Goal: Browse casually

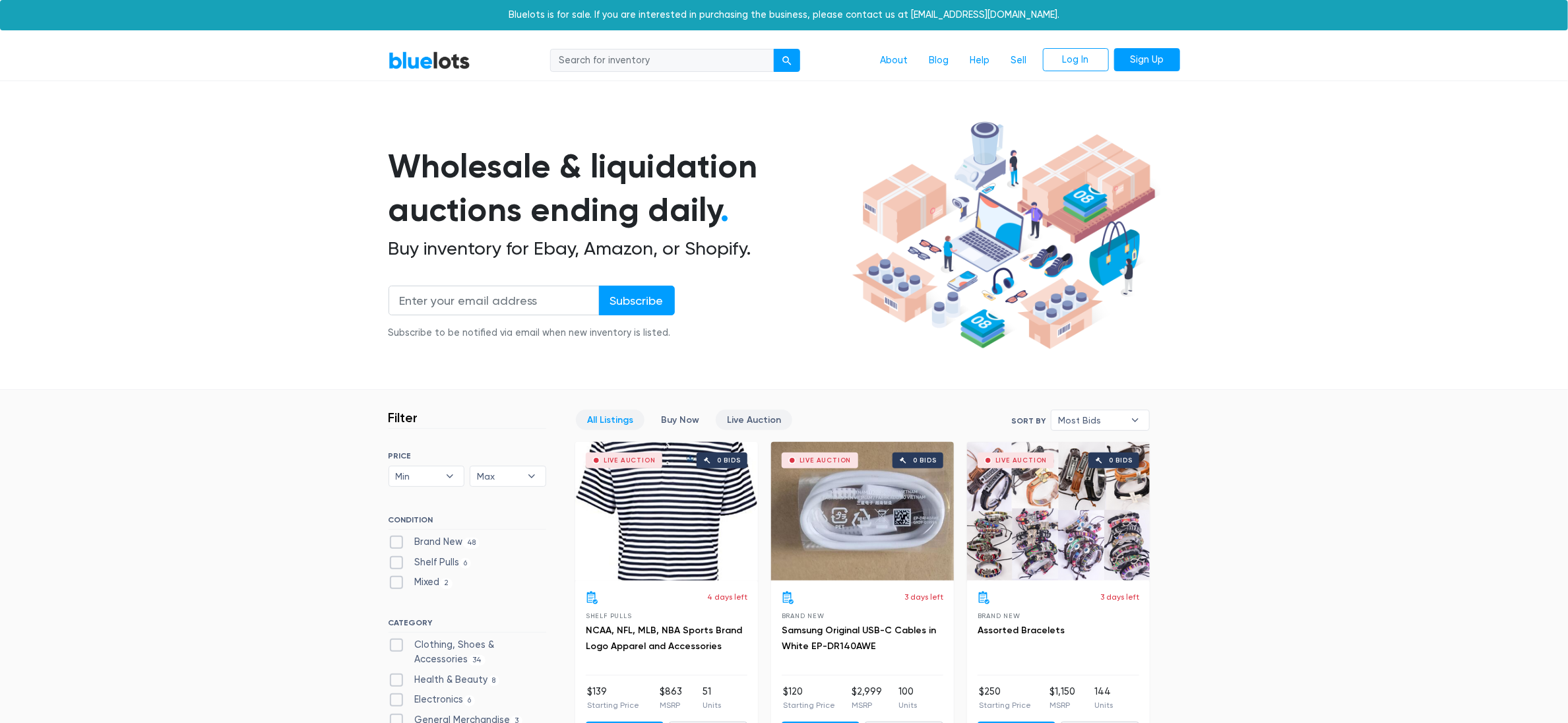
click at [748, 409] on link "Live Auction" at bounding box center [753, 419] width 76 height 20
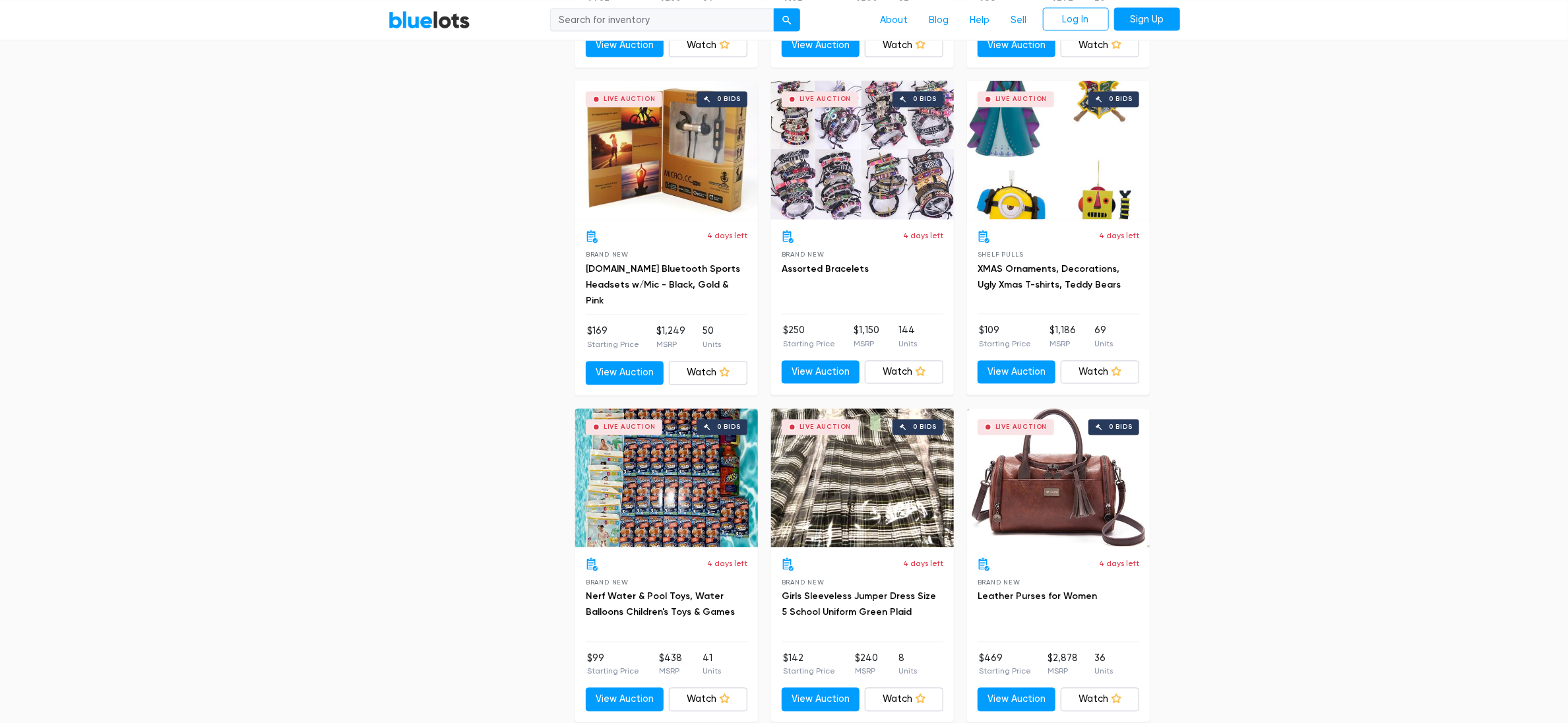
scroll to position [4924, 0]
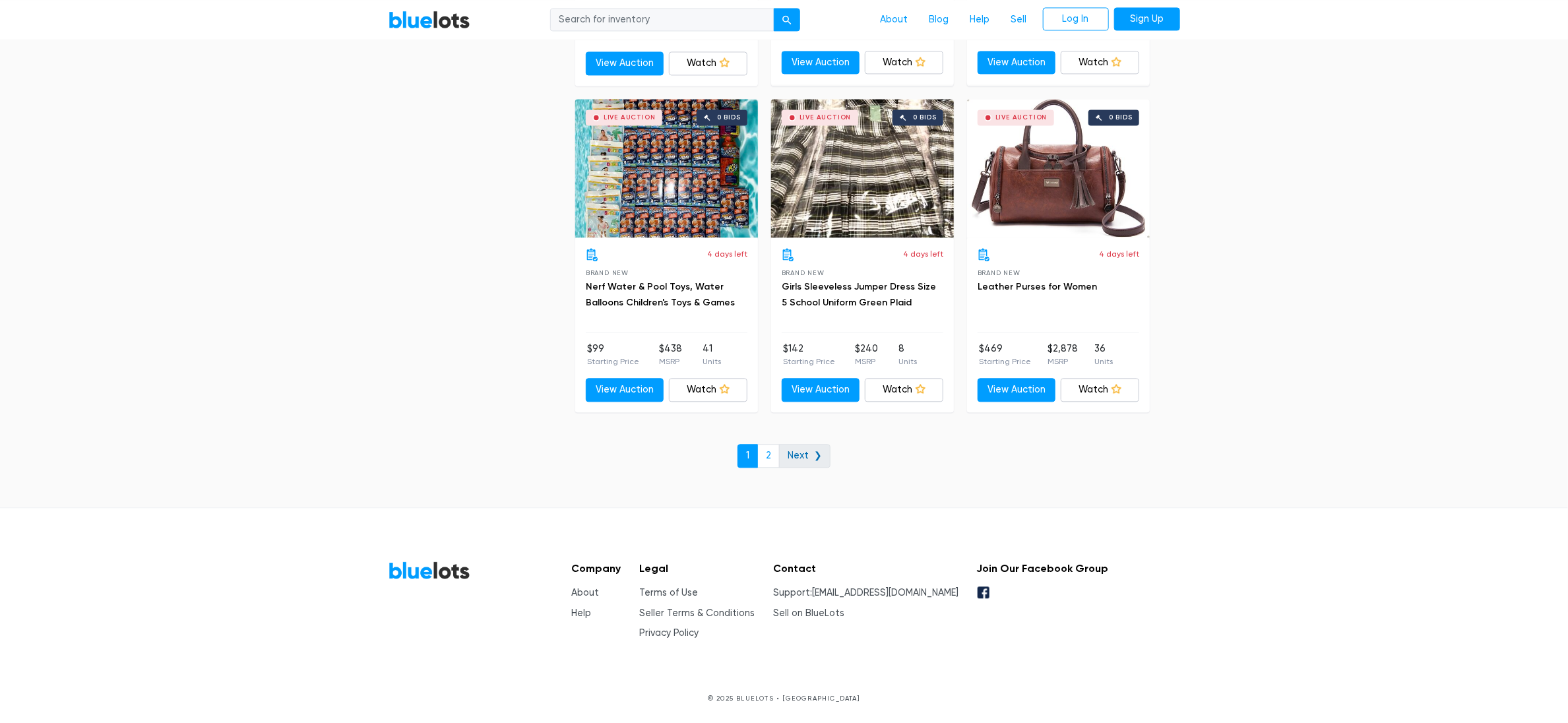
click at [781, 459] on link "Next ❯" at bounding box center [804, 455] width 52 height 24
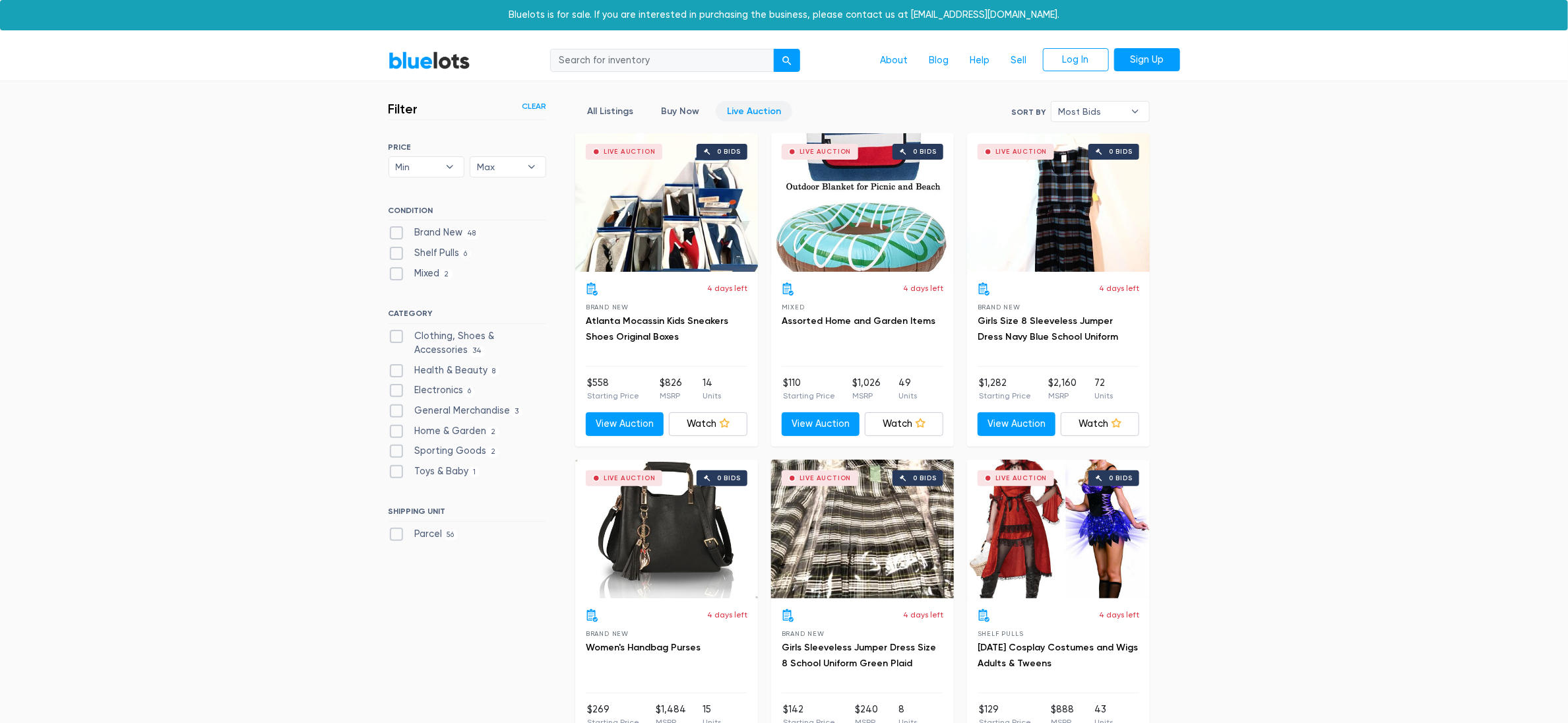
click at [451, 64] on link "BlueLots" at bounding box center [429, 61] width 82 height 19
